Goal: Task Accomplishment & Management: Complete application form

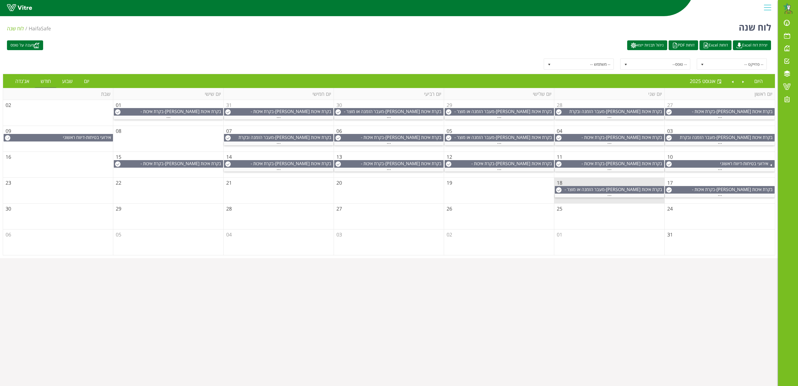
click at [609, 202] on td "18" at bounding box center [609, 190] width 110 height 26
click at [608, 197] on span "..." at bounding box center [609, 194] width 4 height 6
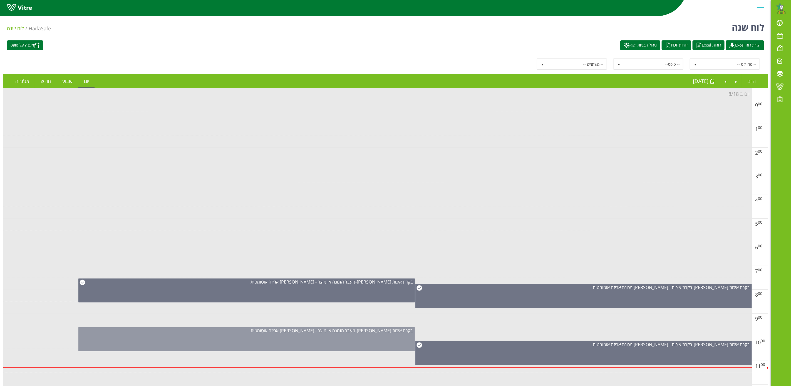
click at [350, 337] on div "בקרת איכות פוליפיד - מעבר הזמנה או מוצר - פוליפיד אריזה אוטומטית" at bounding box center [246, 339] width 337 height 24
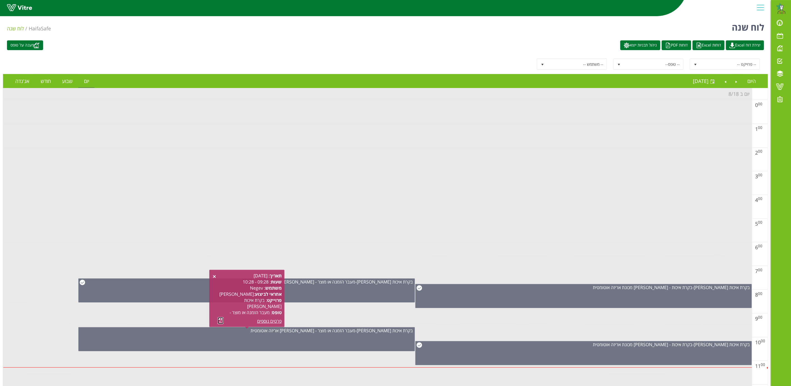
click at [220, 322] on link at bounding box center [221, 320] width 6 height 7
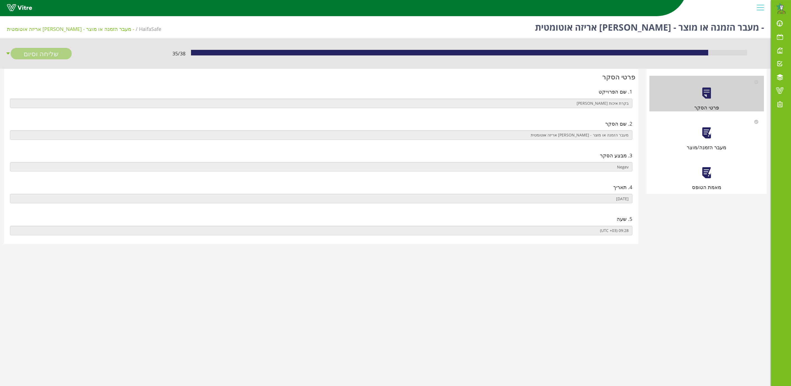
click at [718, 138] on div "מעבר הזמנה/מוצר" at bounding box center [707, 133] width 115 height 36
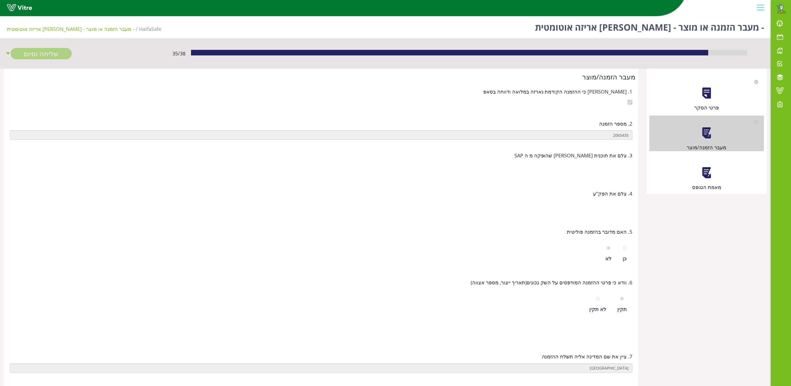
click at [714, 178] on div "מאמת הטופס" at bounding box center [707, 173] width 115 height 36
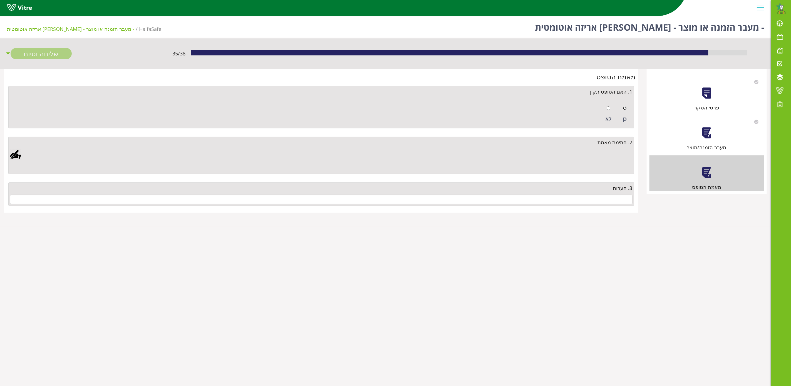
click at [626, 108] on input "radio" at bounding box center [625, 108] width 4 height 4
radio input "true"
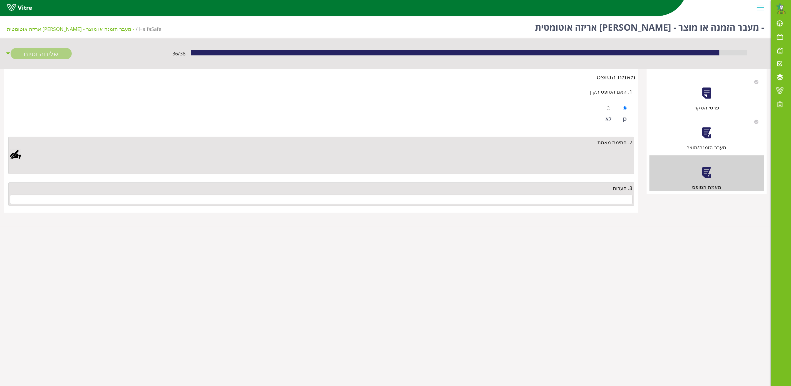
click at [16, 157] on div at bounding box center [15, 154] width 11 height 11
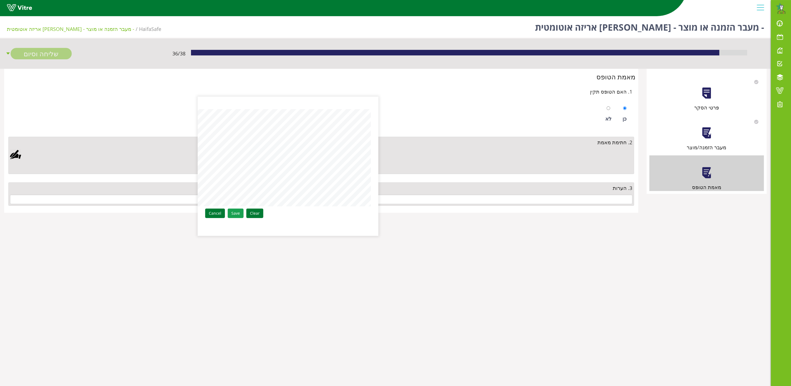
click at [234, 214] on link "Save" at bounding box center [236, 212] width 16 height 9
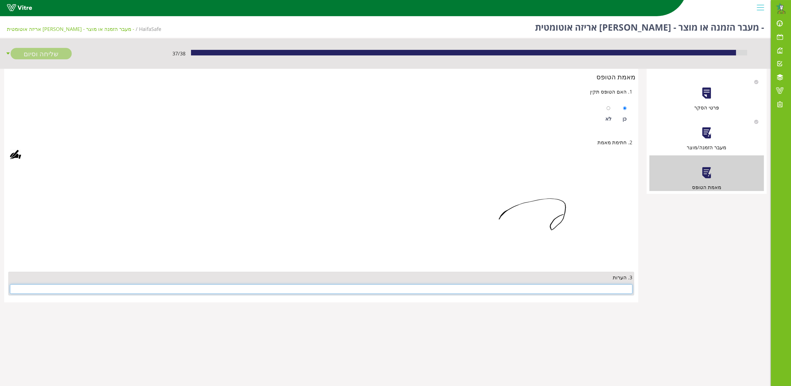
click at [595, 287] on input "text" at bounding box center [321, 288] width 623 height 9
type input "מ"
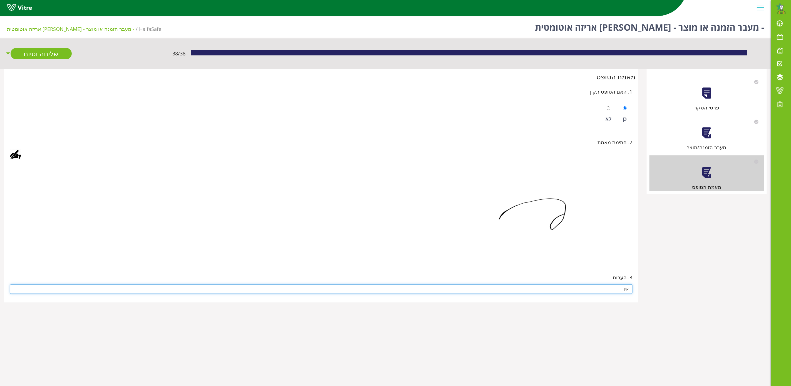
type input "אין"
click at [532, 254] on img at bounding box center [542, 212] width 181 height 97
click at [53, 54] on link "שליחה וסיום" at bounding box center [41, 53] width 61 height 11
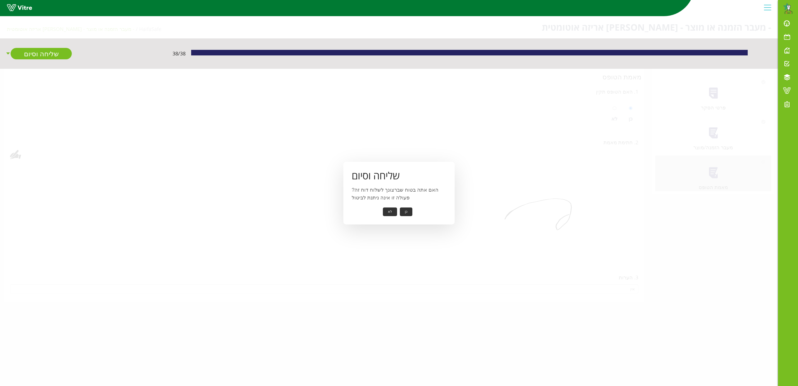
click at [403, 211] on button "כן" at bounding box center [406, 211] width 13 height 9
drag, startPoint x: 394, startPoint y: 206, endPoint x: 418, endPoint y: 204, distance: 23.9
click at [395, 206] on button "אישור" at bounding box center [397, 207] width 18 height 9
